Goal: Book appointment/travel/reservation

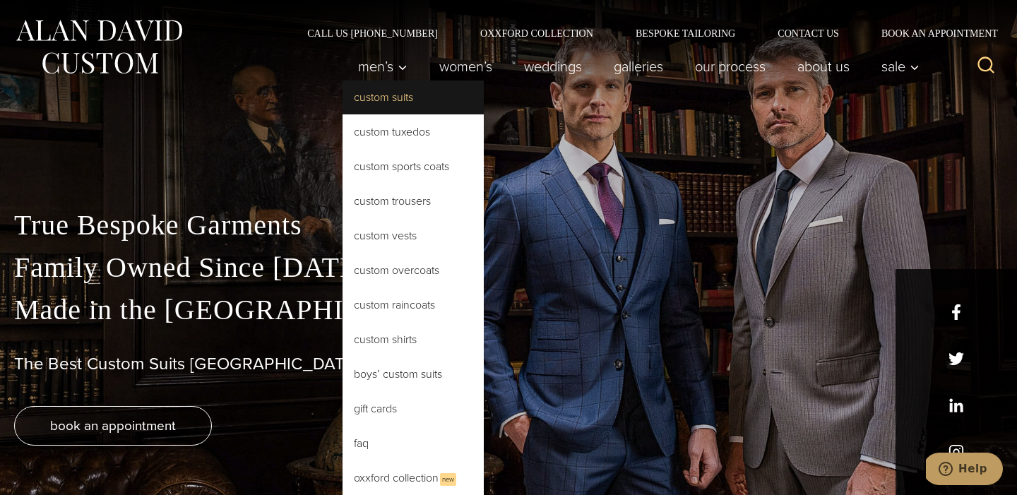
click at [378, 106] on link "Custom Suits" at bounding box center [412, 97] width 141 height 34
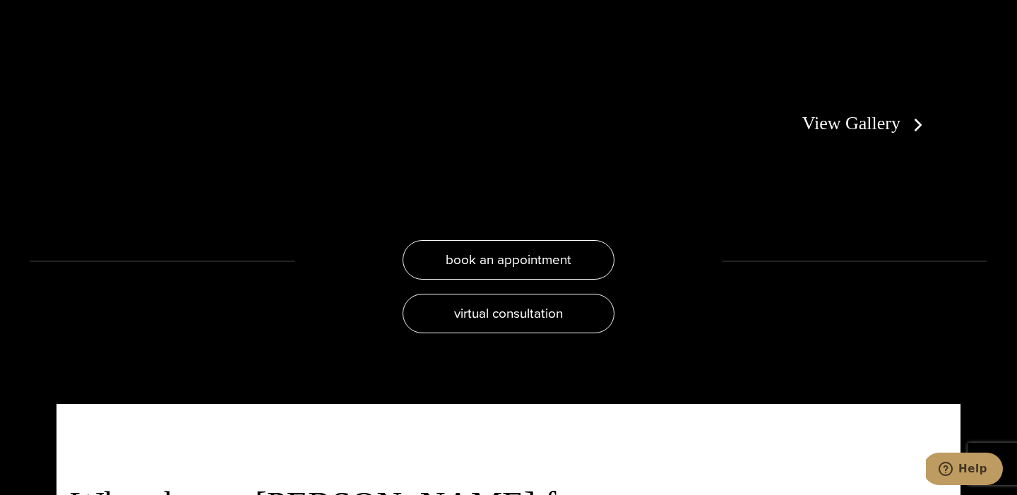
scroll to position [2830, 0]
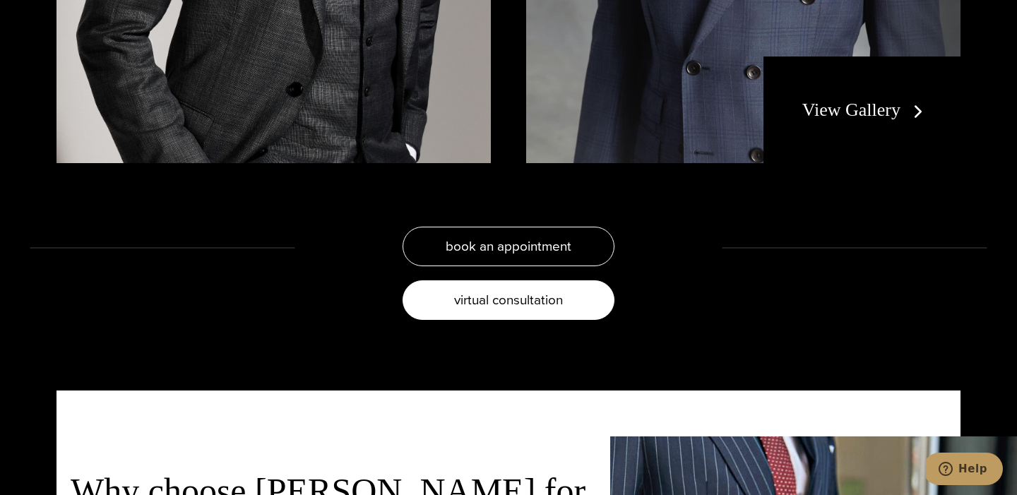
click at [495, 280] on link "virtual consultation" at bounding box center [508, 300] width 212 height 40
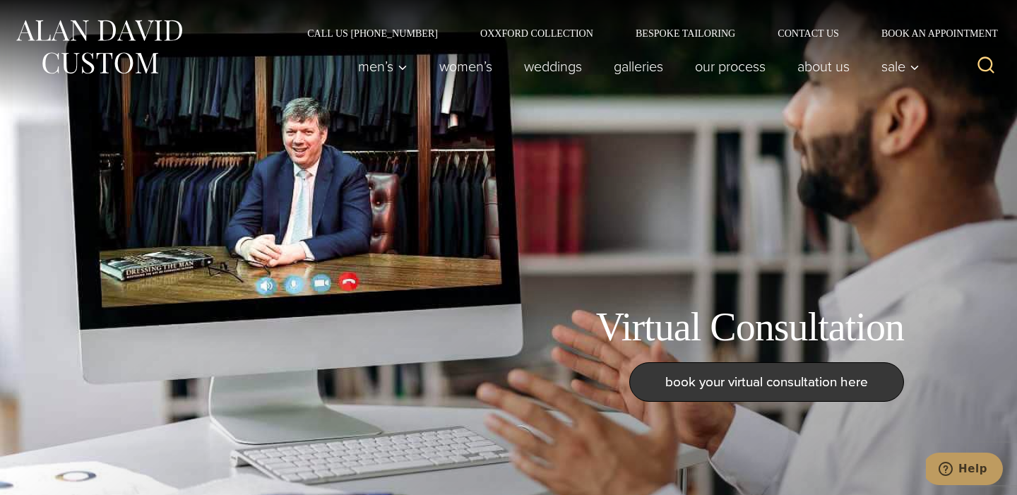
click at [717, 393] on link "book your virtual consultation here" at bounding box center [766, 382] width 275 height 40
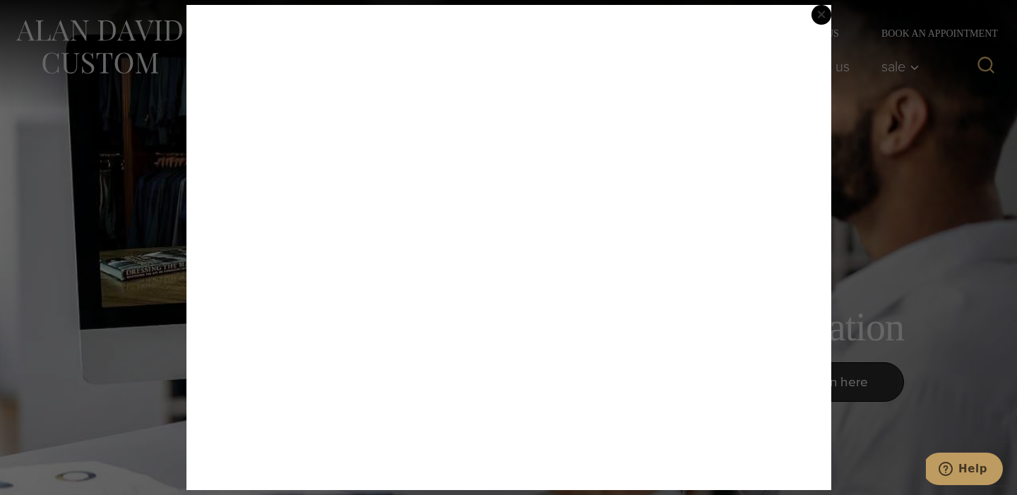
click at [822, 15] on span "×" at bounding box center [821, 14] width 10 height 29
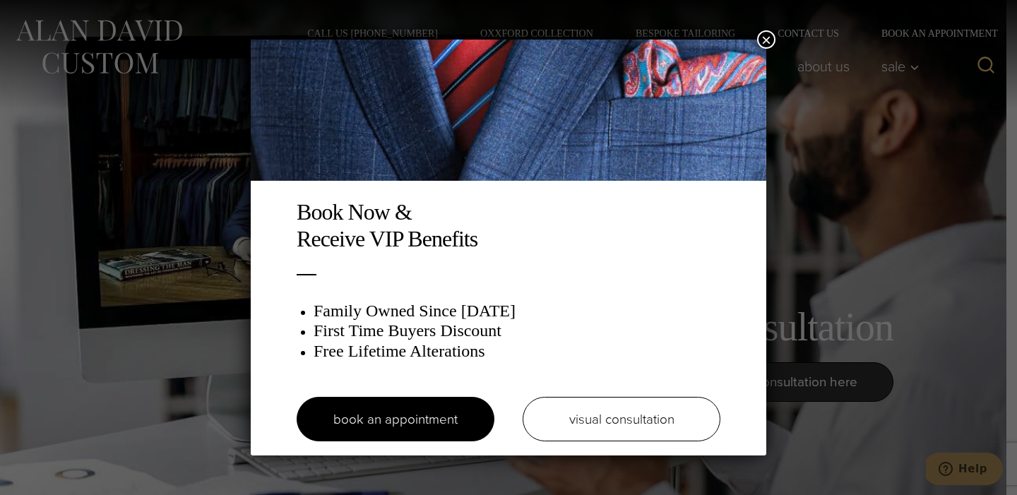
click at [832, 131] on div "Book Now & Receive VIP Benefits Family Owned Since 1913 First Time Buyers Disco…" at bounding box center [508, 247] width 1017 height 495
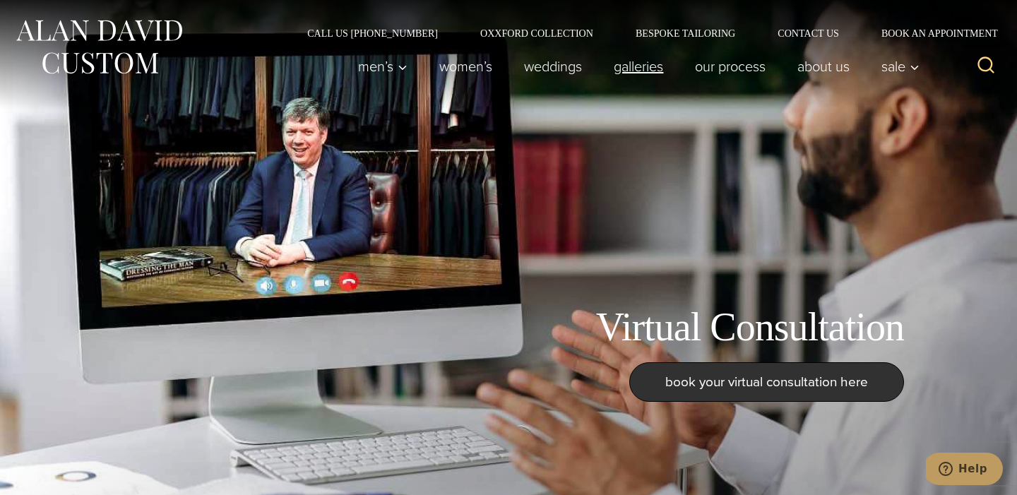
click at [640, 71] on link "Galleries" at bounding box center [638, 66] width 81 height 28
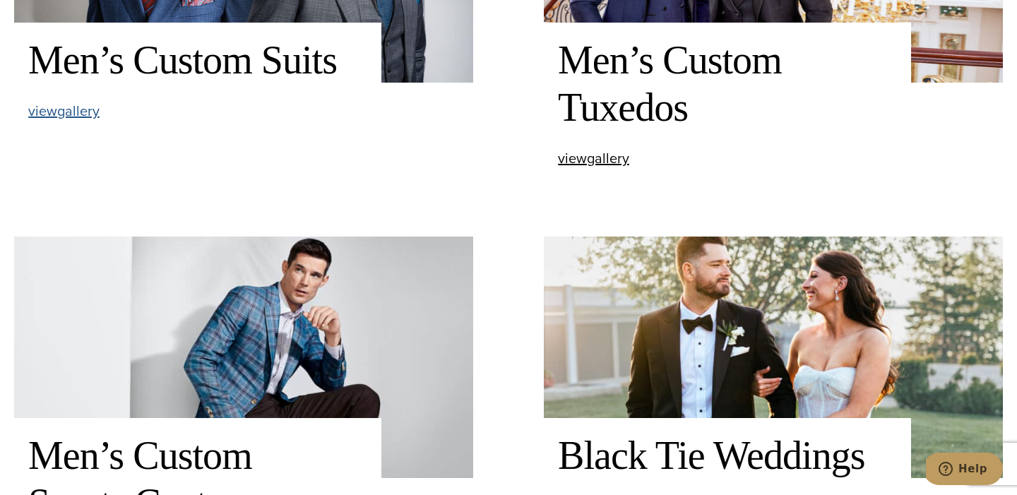
scroll to position [704, 0]
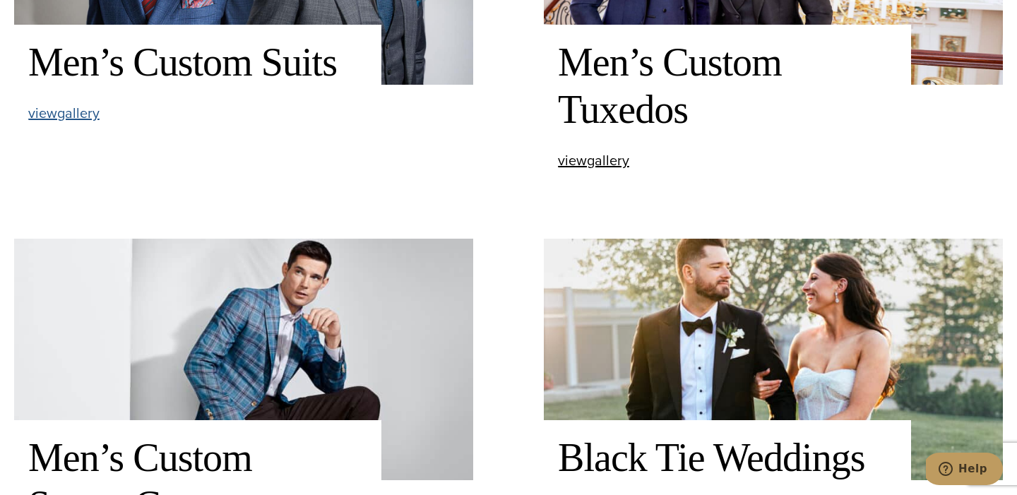
click at [63, 115] on span "view Men’s Custom Suits gallery" at bounding box center [63, 112] width 71 height 21
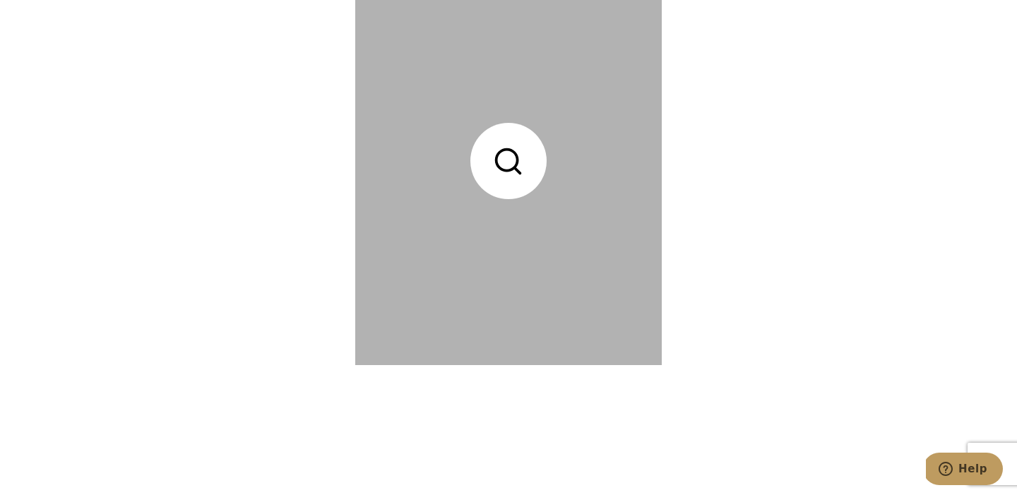
scroll to position [2156, 0]
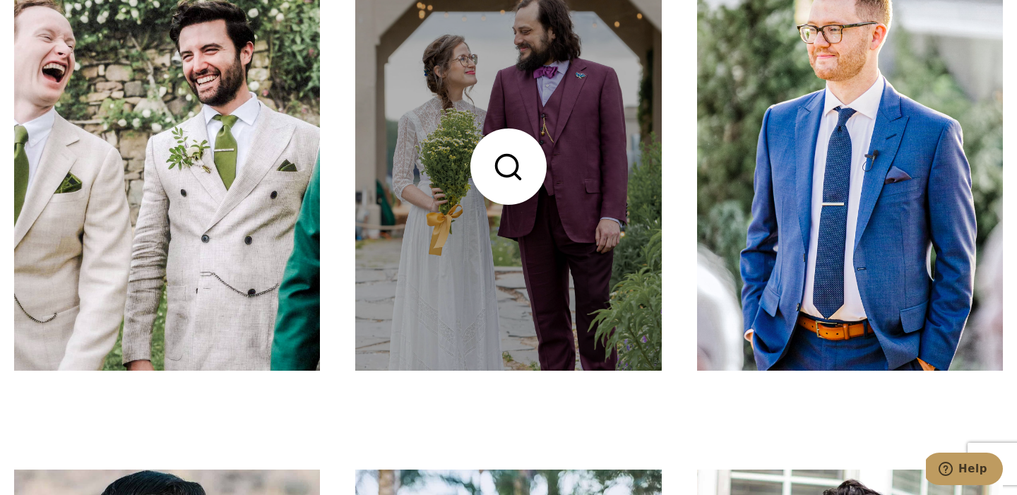
click at [450, 279] on link at bounding box center [508, 167] width 306 height 408
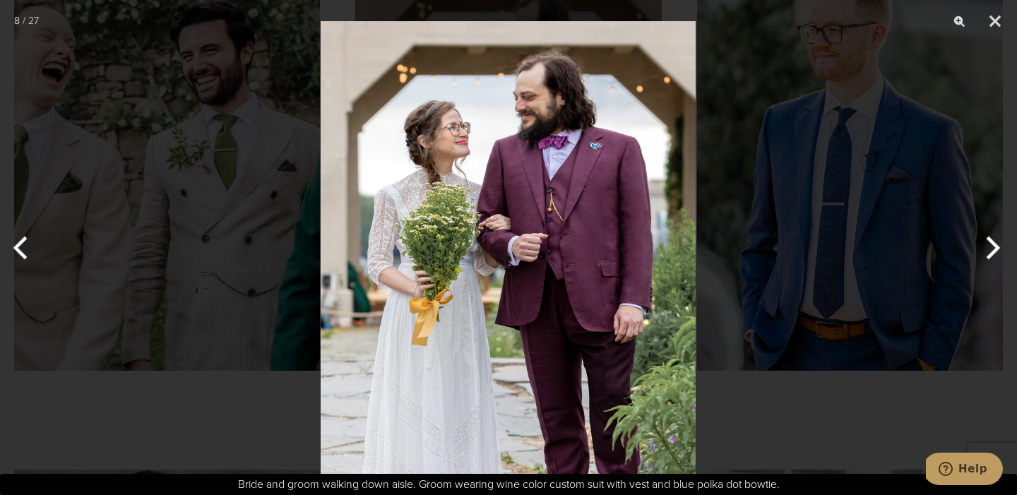
click at [779, 372] on div at bounding box center [508, 247] width 1017 height 495
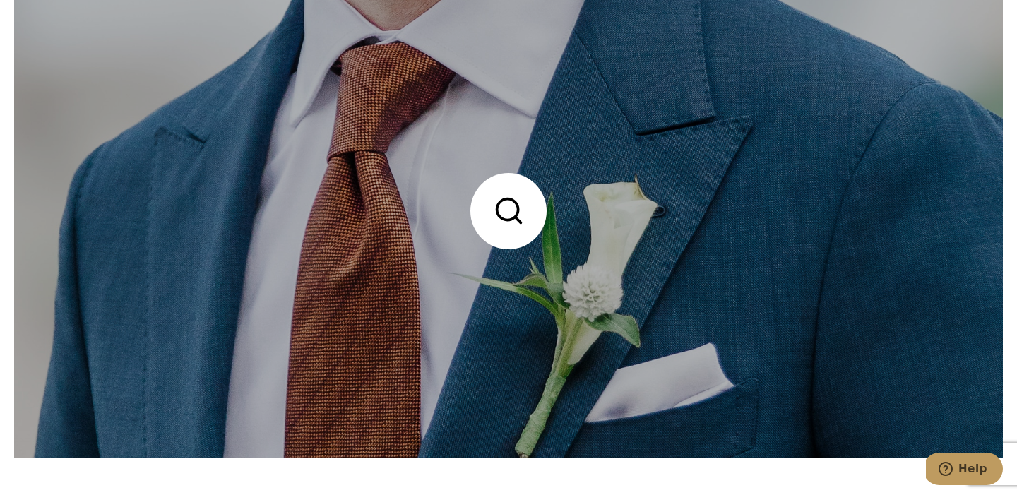
scroll to position [3681, 0]
